Goal: Information Seeking & Learning: Find specific page/section

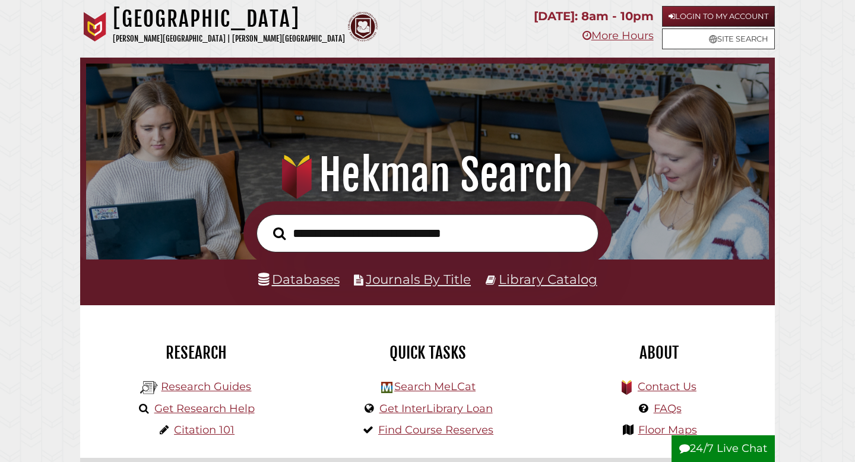
scroll to position [226, 677]
click at [730, 15] on link "Login to My Account" at bounding box center [718, 16] width 113 height 21
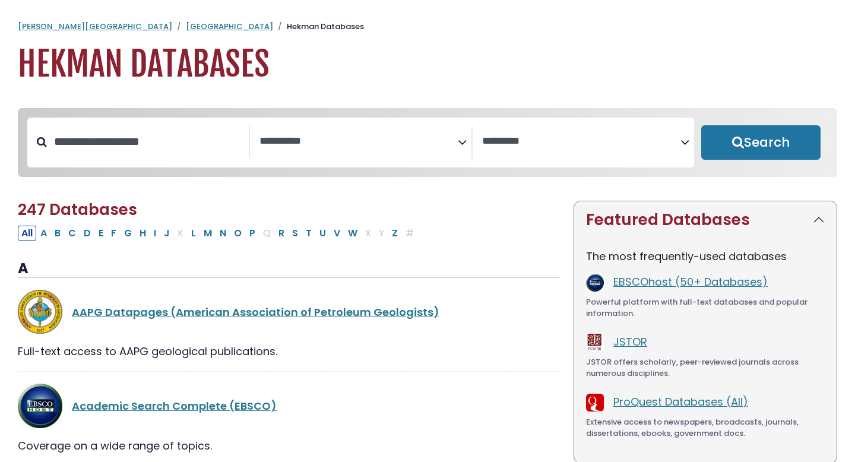
select select "Database Subject Filter"
select select "Database Vendors Filter"
click at [150, 139] on input "Search database by title or keyword" at bounding box center [148, 142] width 202 height 20
type input "*****"
click at [701, 125] on button "Search" at bounding box center [760, 142] width 119 height 34
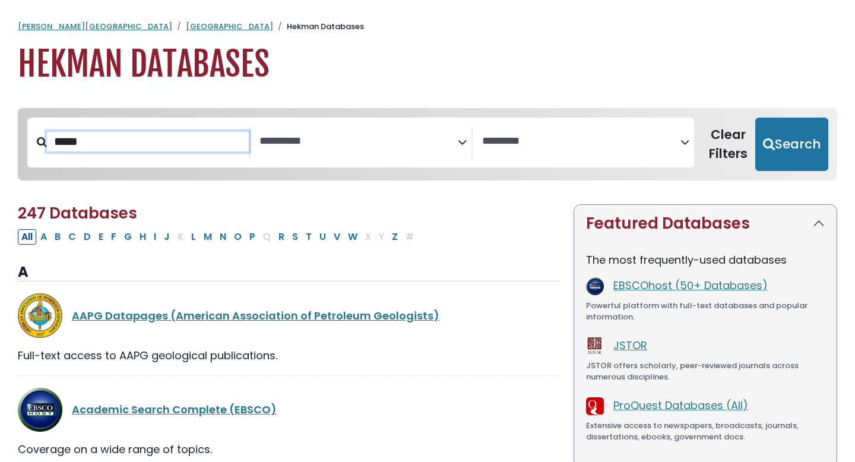
select select "Database Subject Filter"
select select "Database Vendors Filter"
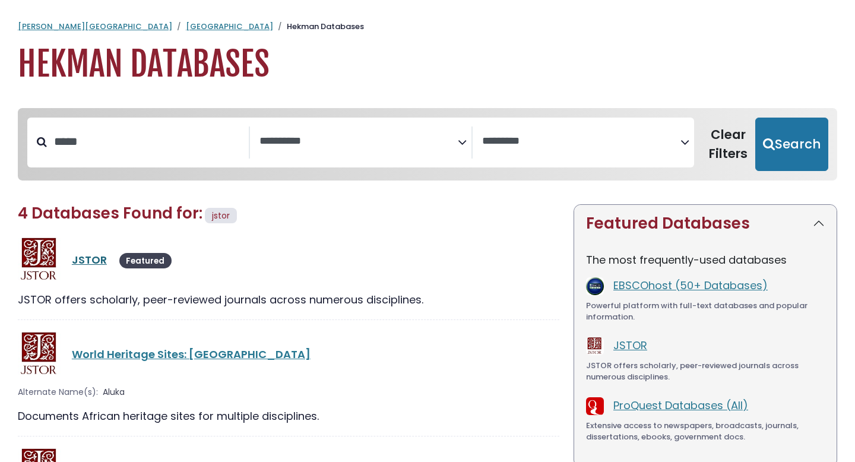
click at [89, 259] on link "JSTOR" at bounding box center [89, 259] width 35 height 15
